Goal: Contribute content: Contribute content

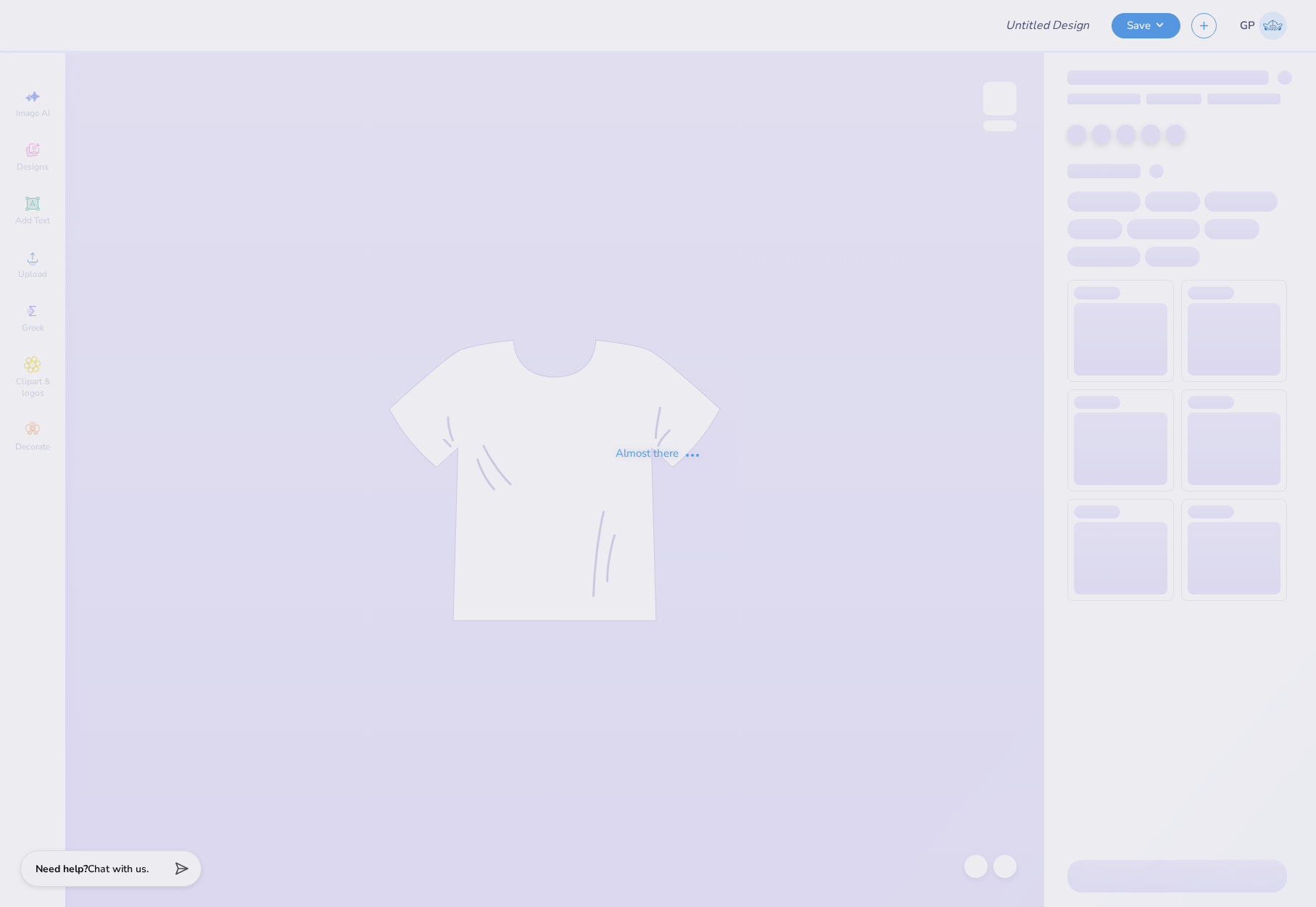
type input "Kappa Alpha Theta formal shirts"
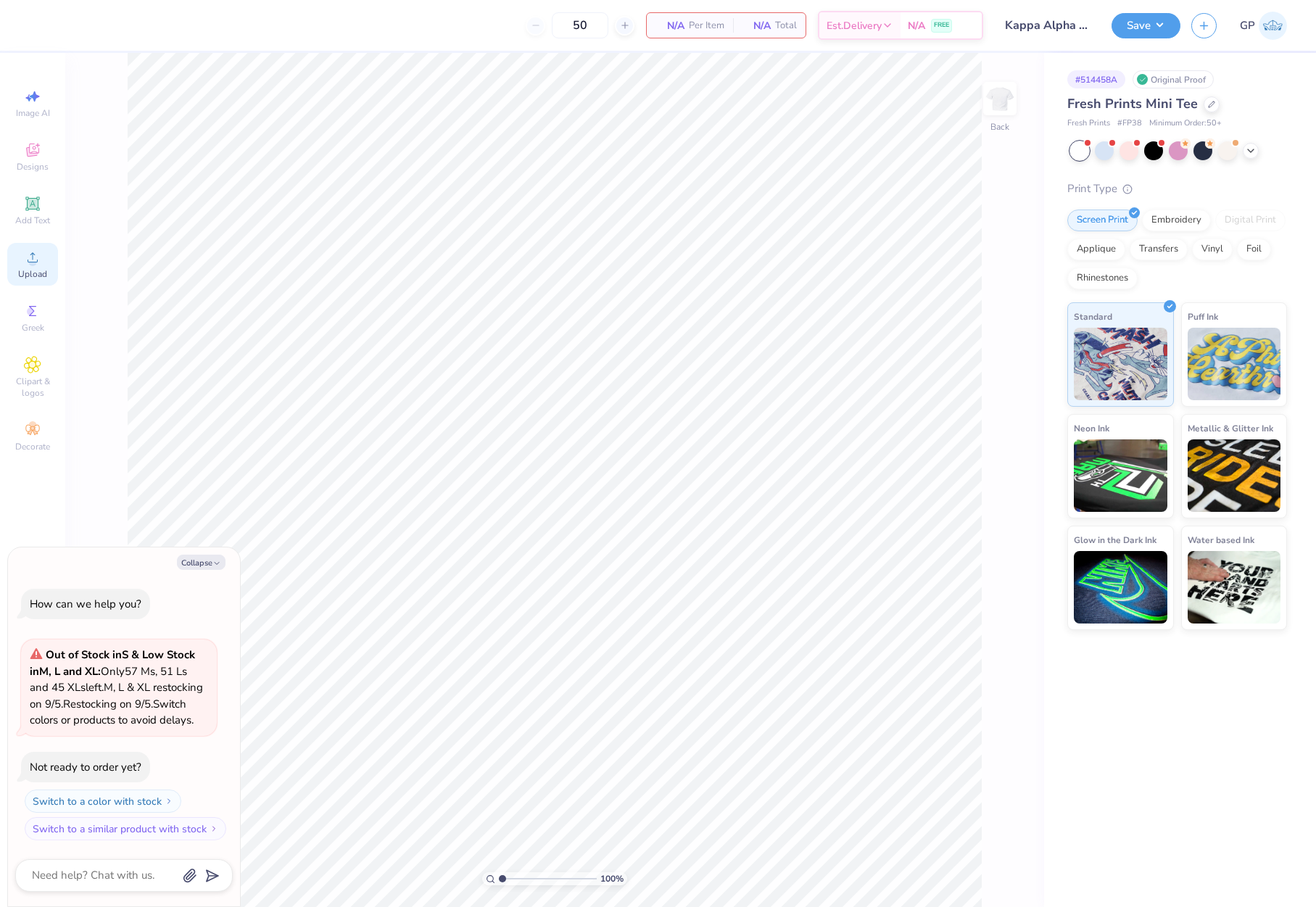
click at [29, 272] on span "Upload" at bounding box center [33, 274] width 29 height 12
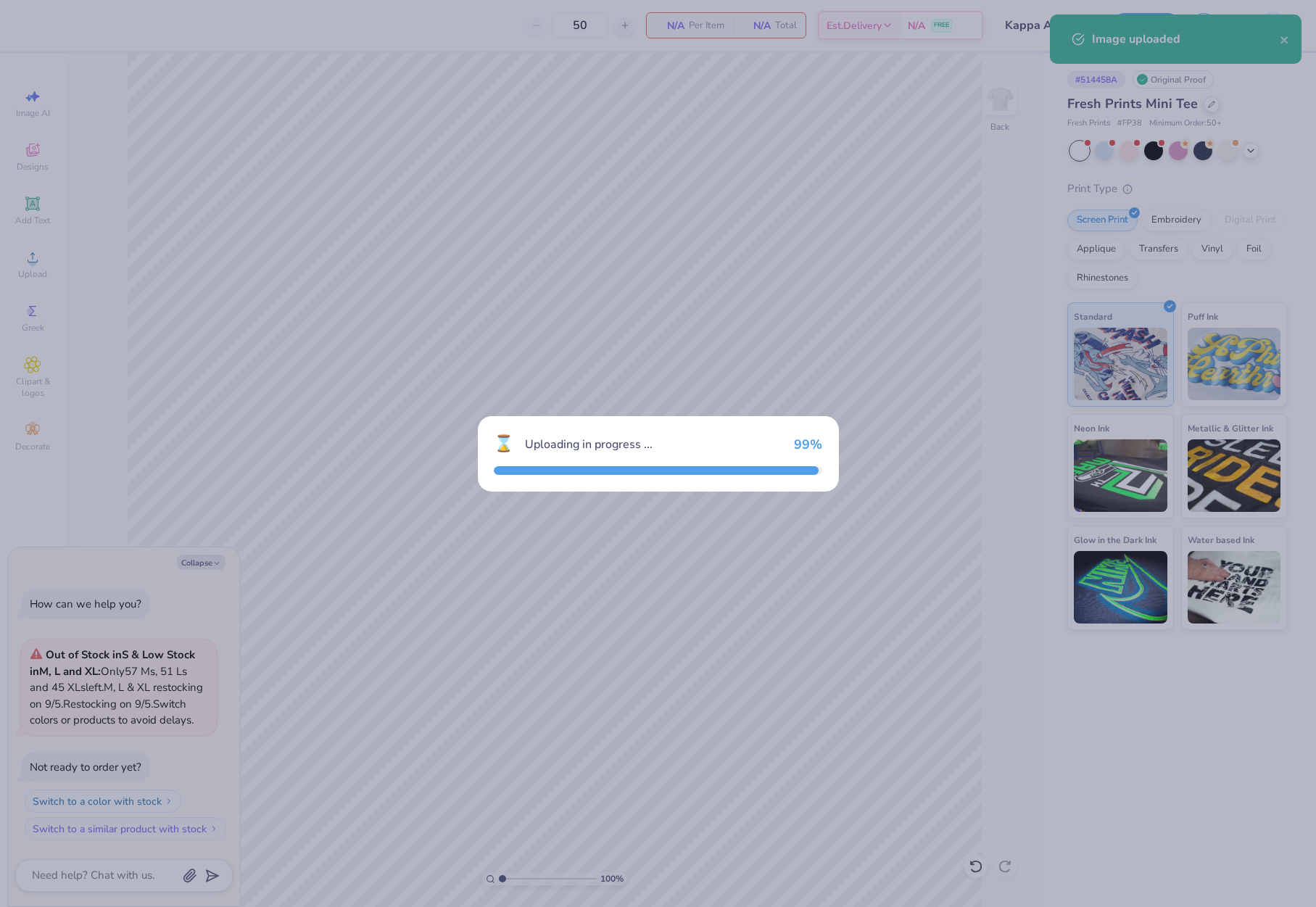
type textarea "x"
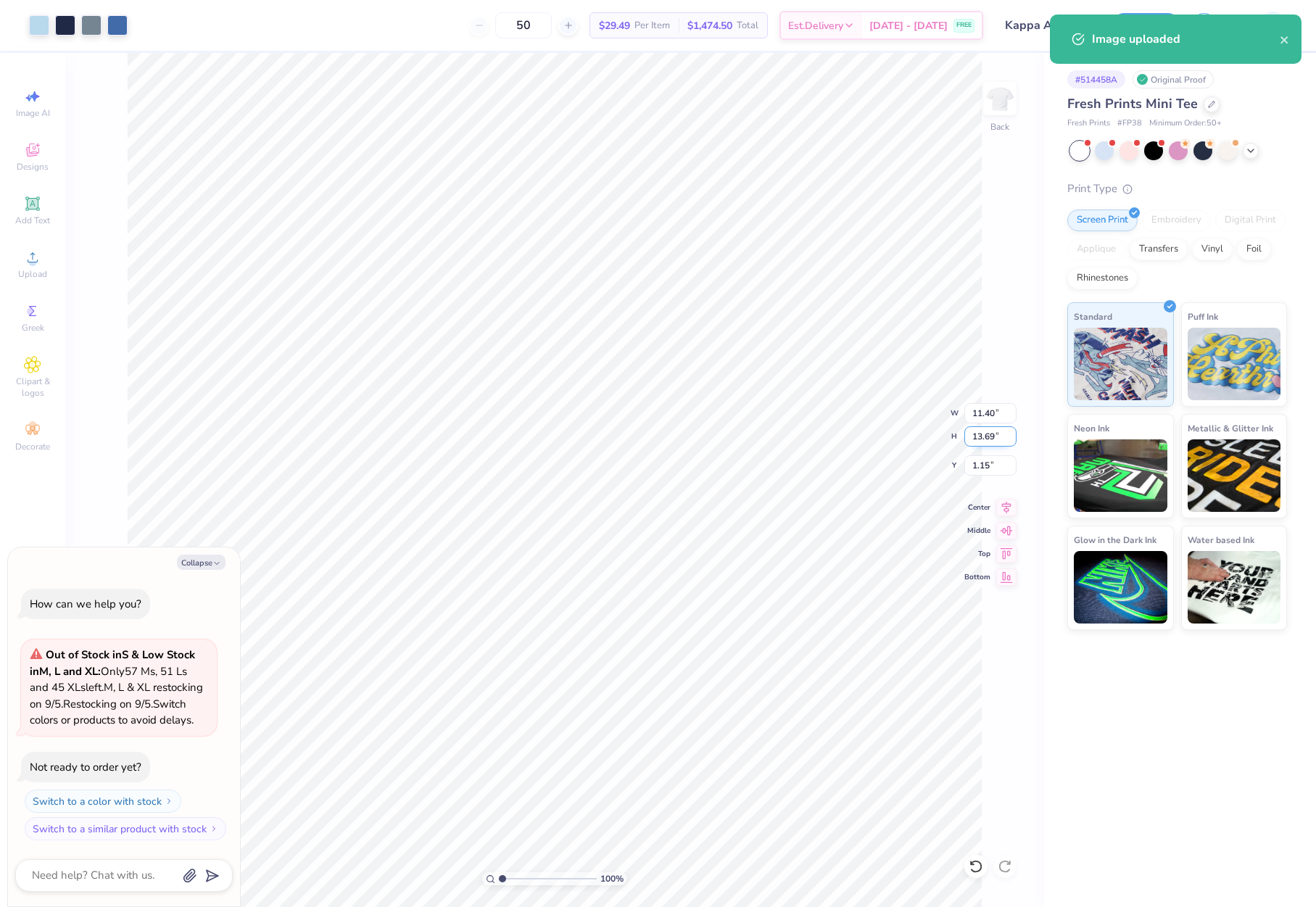
click at [998, 440] on input "13.69" at bounding box center [991, 436] width 53 height 20
type input "8"
type textarea "x"
type input "6.66"
type input "8.00"
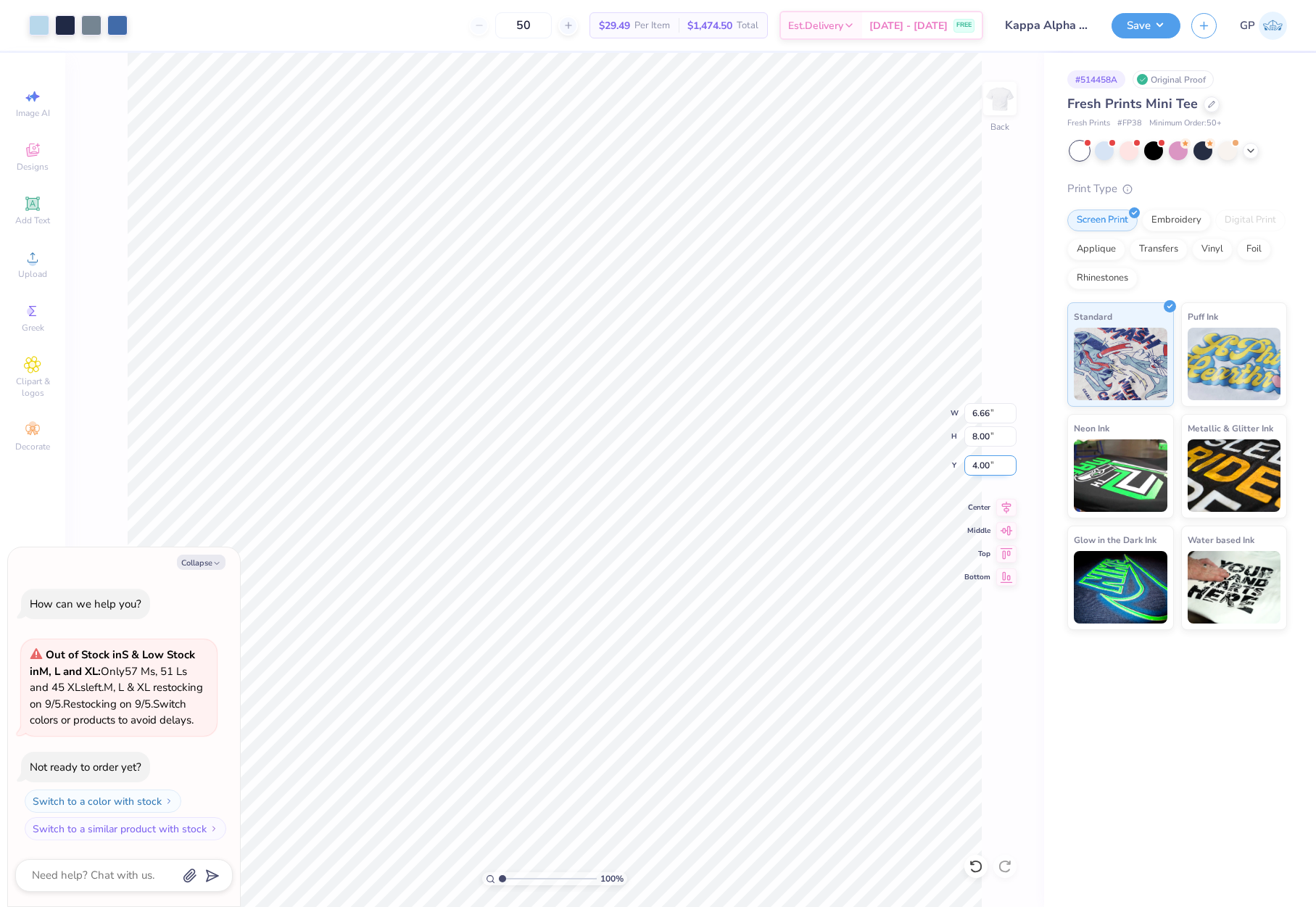
click at [989, 459] on input "4.00" at bounding box center [991, 465] width 53 height 20
type input "2"
type textarea "x"
type input "2.00"
click at [1134, 27] on button "Save" at bounding box center [1146, 24] width 69 height 25
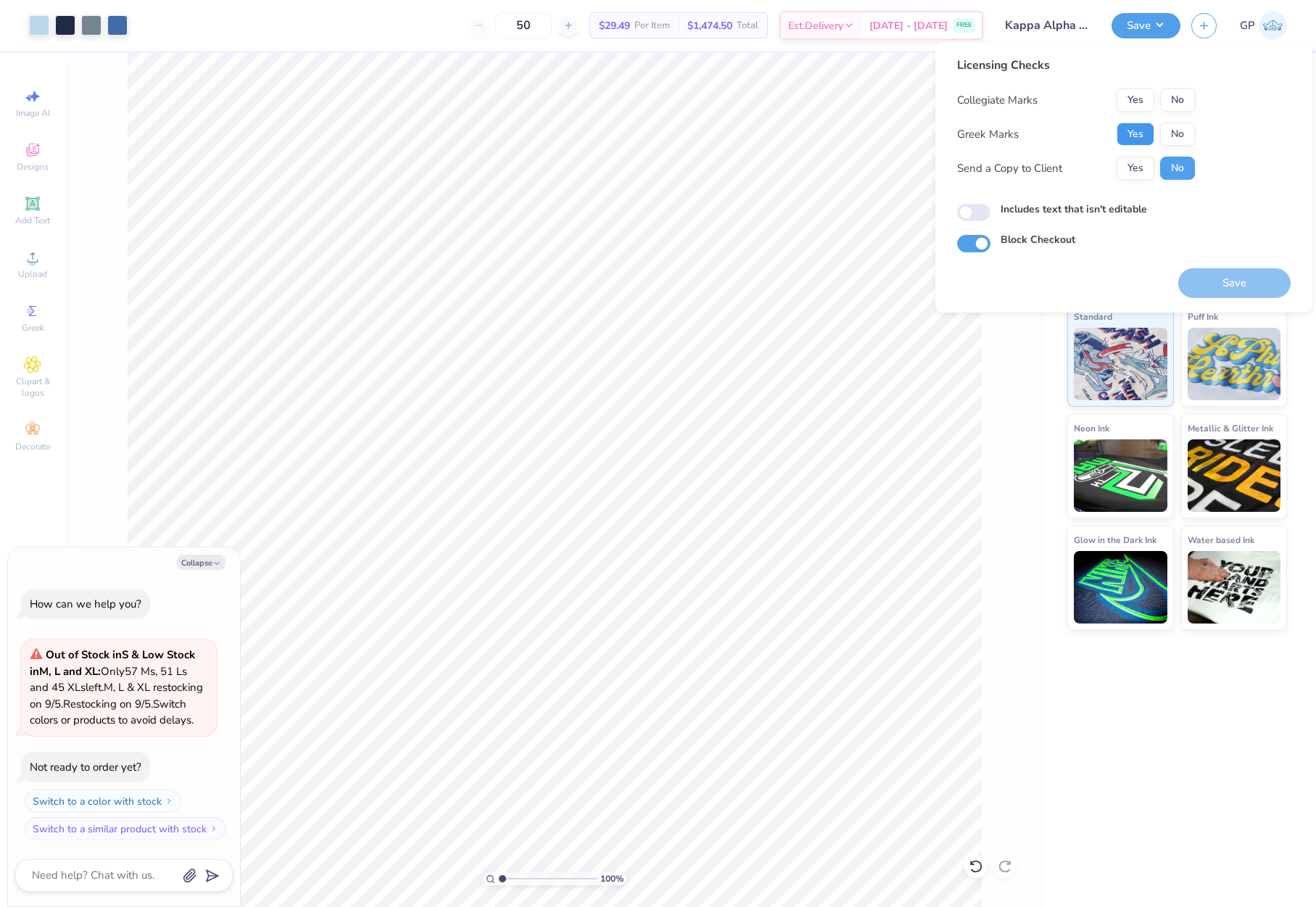
click at [1130, 139] on button "Yes" at bounding box center [1135, 134] width 37 height 23
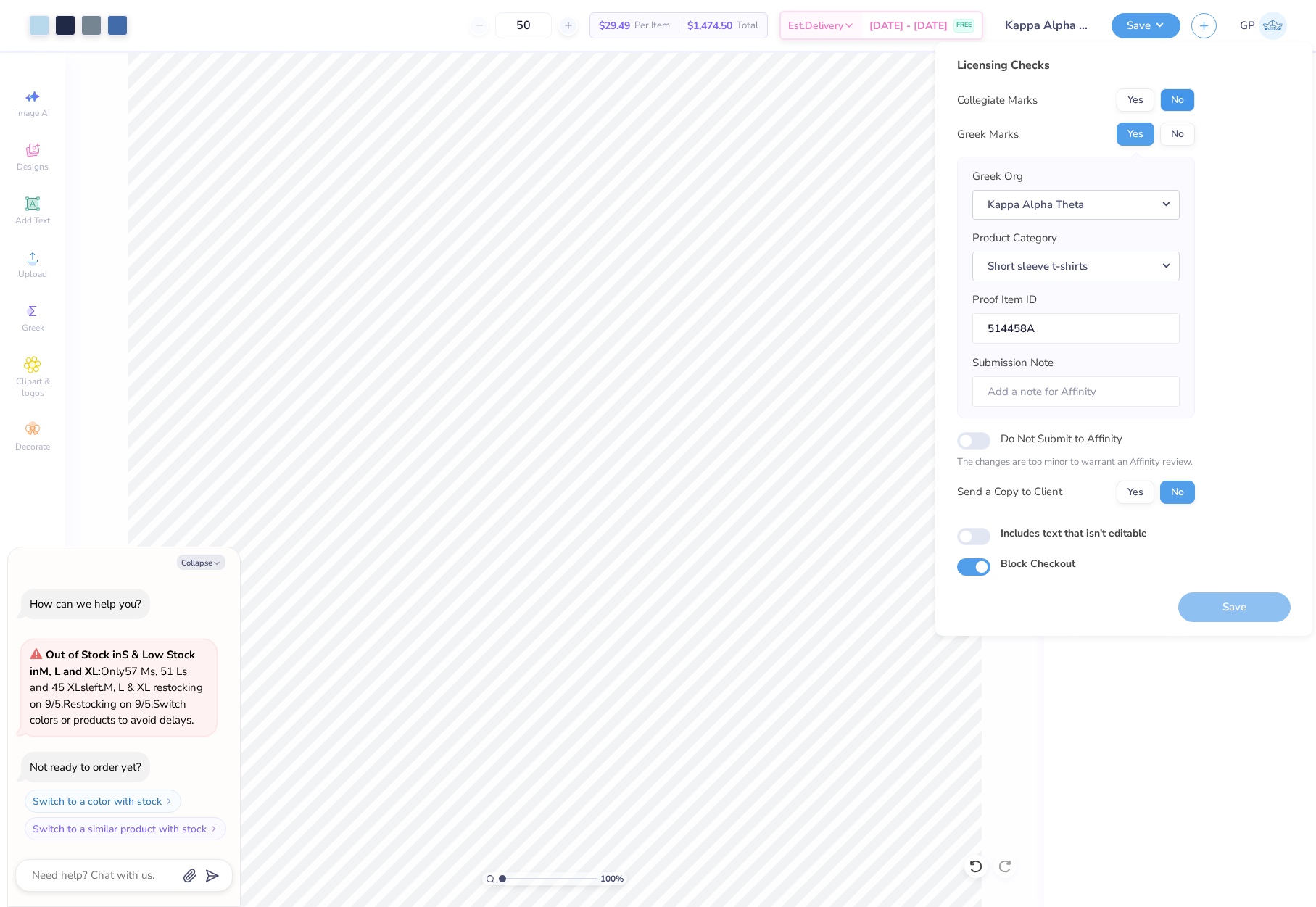
click at [1178, 104] on button "No" at bounding box center [1178, 100] width 35 height 23
click at [1221, 611] on button "Save" at bounding box center [1234, 607] width 112 height 29
type textarea "x"
